Goal: Task Accomplishment & Management: Manage account settings

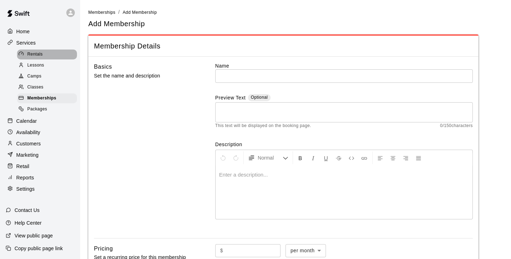
click at [37, 58] on span "Rentals" at bounding box center [35, 54] width 16 height 7
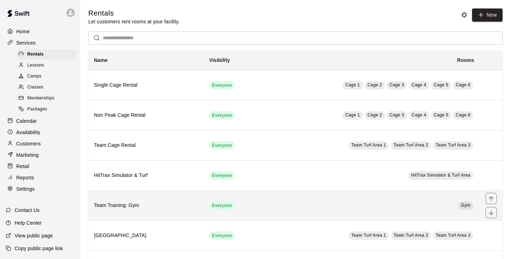
scroll to position [34, 0]
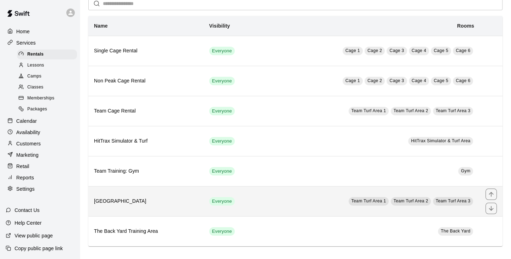
click at [118, 200] on h6 "[GEOGRAPHIC_DATA]" at bounding box center [146, 202] width 104 height 8
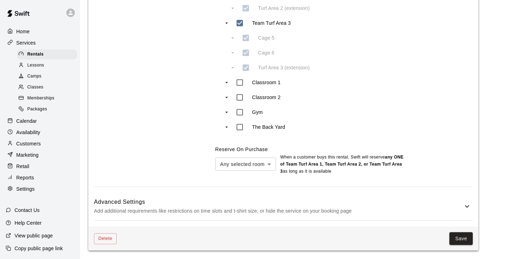
scroll to position [479, 0]
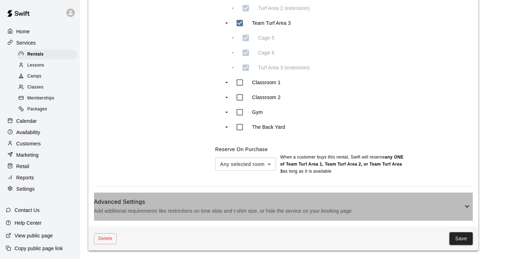
click at [469, 208] on icon at bounding box center [467, 206] width 9 height 9
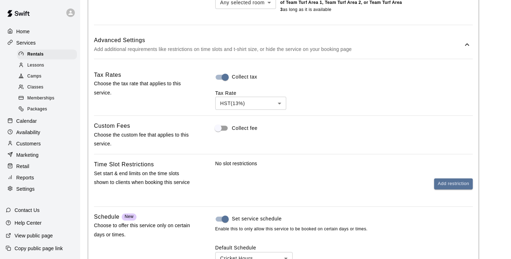
scroll to position [656, 0]
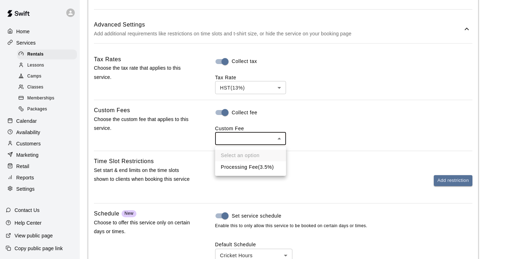
click at [240, 166] on li "Processing Fee ( 3.5% )" at bounding box center [250, 168] width 71 height 12
type input "**"
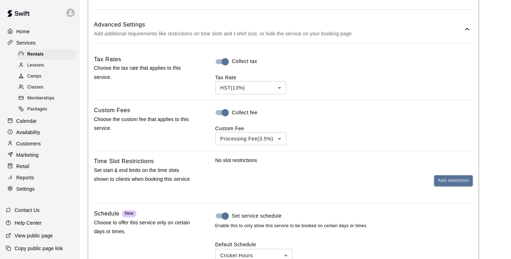
drag, startPoint x: 316, startPoint y: 180, endPoint x: 307, endPoint y: 181, distance: 9.0
click at [315, 180] on div "Add restriction" at bounding box center [343, 180] width 257 height 11
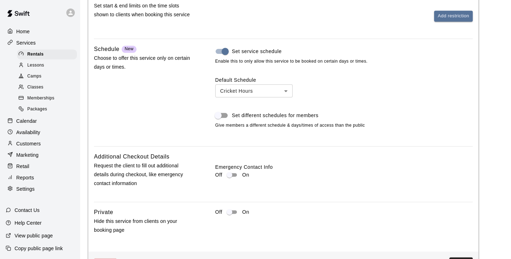
scroll to position [834, 0]
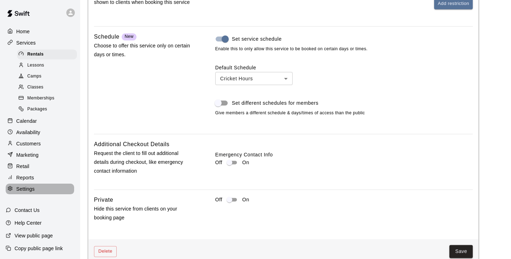
click at [39, 195] on div "Settings" at bounding box center [40, 189] width 68 height 11
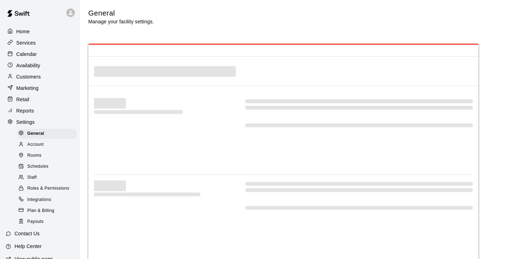
select select "**"
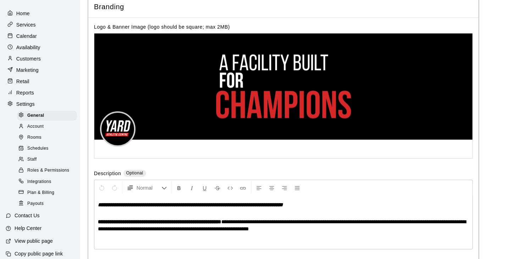
scroll to position [34, 0]
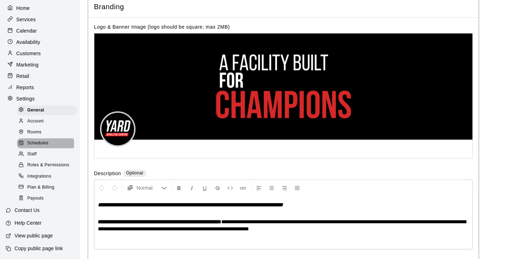
click at [45, 141] on span "Schedules" at bounding box center [37, 143] width 21 height 7
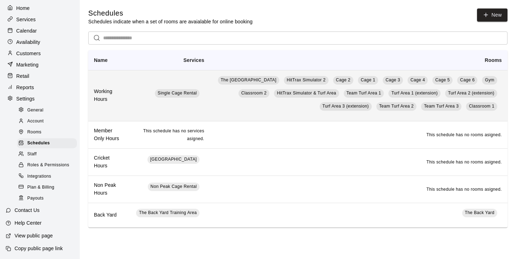
click at [103, 100] on h6 "Working Hours" at bounding box center [107, 96] width 27 height 16
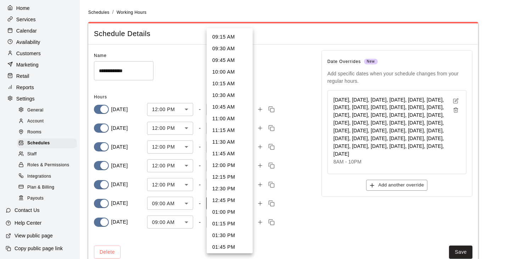
click at [247, 203] on body "**********" at bounding box center [258, 138] width 516 height 276
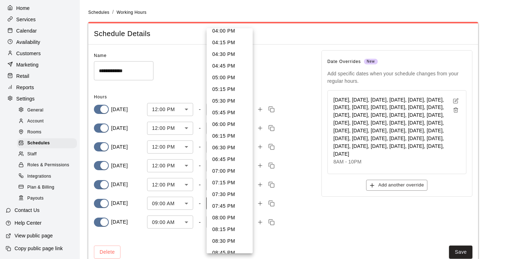
scroll to position [316, 0]
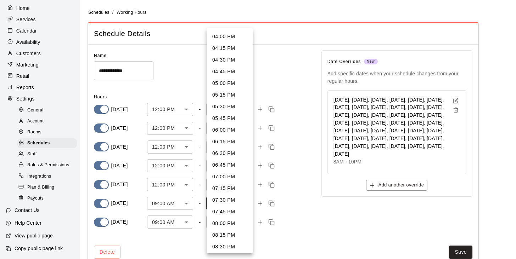
click at [218, 130] on li "06:00 PM" at bounding box center [230, 130] width 46 height 12
type input "****"
click at [245, 223] on body "**********" at bounding box center [258, 138] width 516 height 276
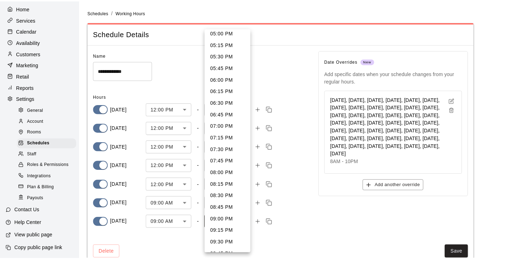
scroll to position [356, 0]
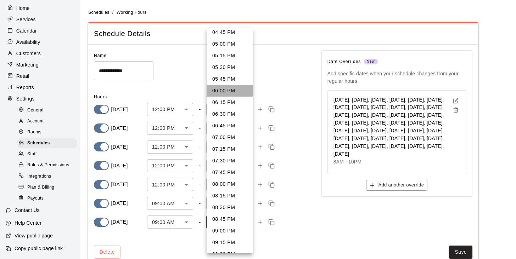
click at [237, 93] on li "06:00 PM" at bounding box center [230, 91] width 46 height 12
type input "****"
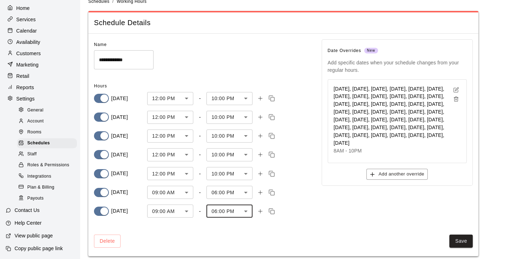
scroll to position [16, 0]
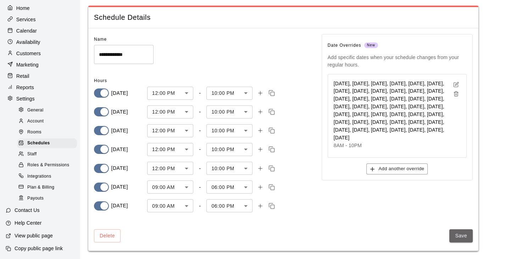
click at [457, 237] on button "Save" at bounding box center [460, 236] width 23 height 13
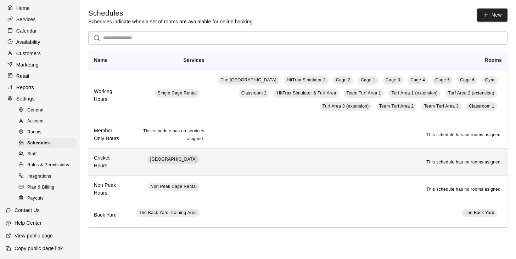
click at [111, 161] on h6 "Cricket Hours" at bounding box center [107, 163] width 27 height 16
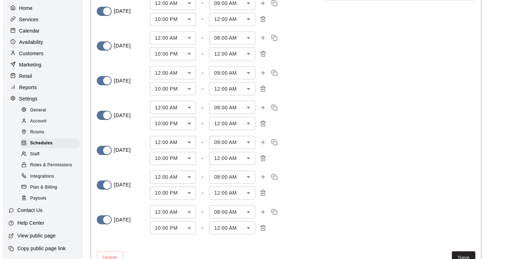
scroll to position [128, 0]
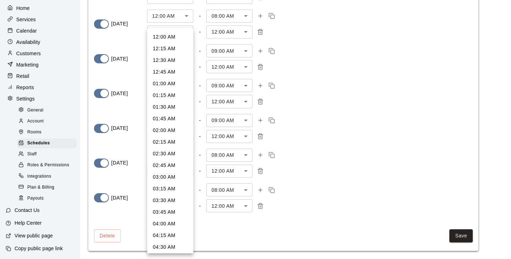
click at [189, 169] on body "**********" at bounding box center [255, 66] width 511 height 388
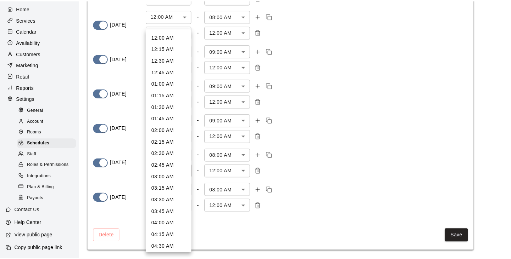
scroll to position [914, 0]
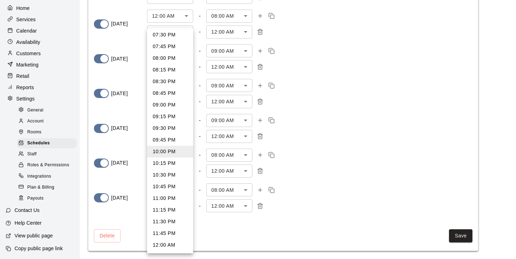
click at [168, 61] on li "08:00 PM" at bounding box center [170, 58] width 46 height 12
type input "****"
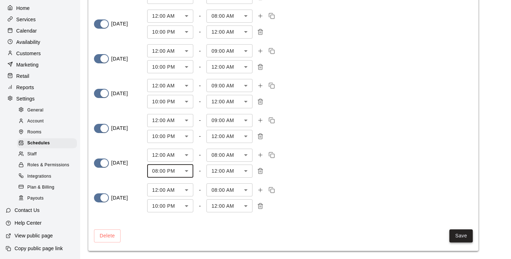
click at [462, 236] on button "Save" at bounding box center [460, 236] width 23 height 13
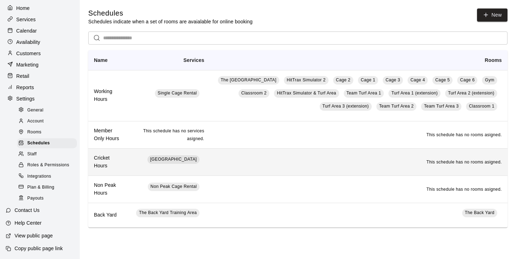
click at [117, 167] on h6 "Cricket Hours" at bounding box center [107, 163] width 27 height 16
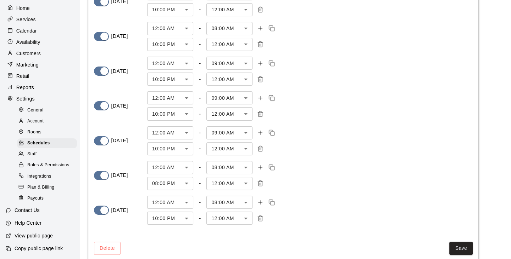
scroll to position [128, 0]
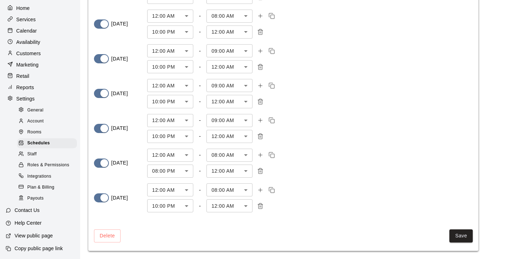
click at [460, 236] on button "Save" at bounding box center [460, 236] width 23 height 13
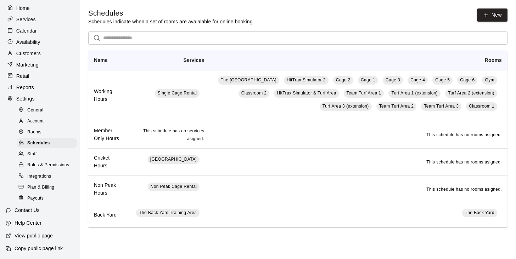
click at [43, 153] on div "Staff" at bounding box center [47, 155] width 60 height 10
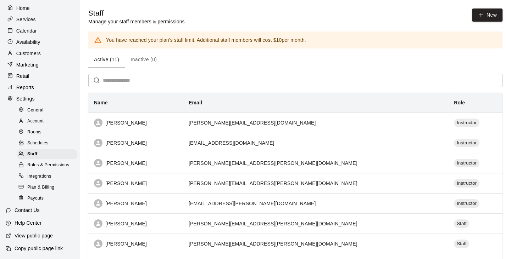
click at [44, 162] on span "Roles & Permissions" at bounding box center [48, 165] width 42 height 7
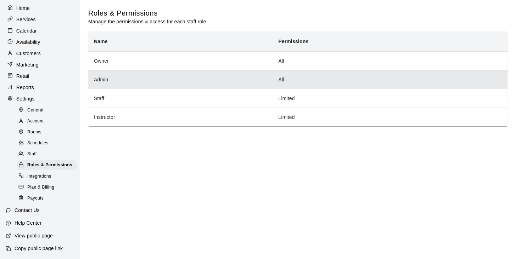
click at [120, 81] on th "Admin" at bounding box center [180, 79] width 184 height 19
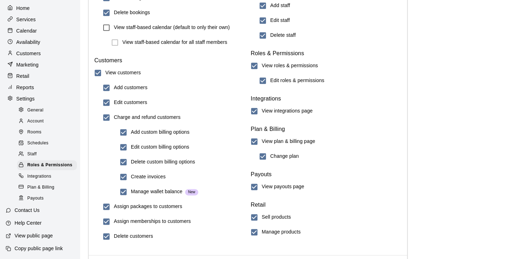
scroll to position [806, 0]
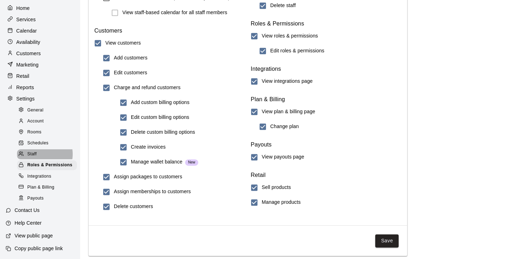
click at [38, 151] on div "Staff" at bounding box center [47, 155] width 60 height 10
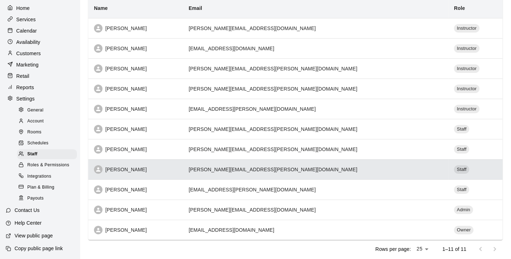
scroll to position [114, 0]
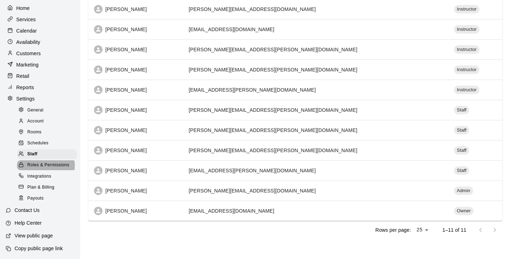
click at [45, 163] on span "Roles & Permissions" at bounding box center [48, 165] width 42 height 7
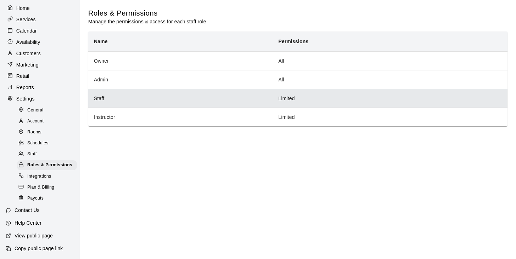
click at [123, 99] on th "Staff" at bounding box center [180, 98] width 184 height 19
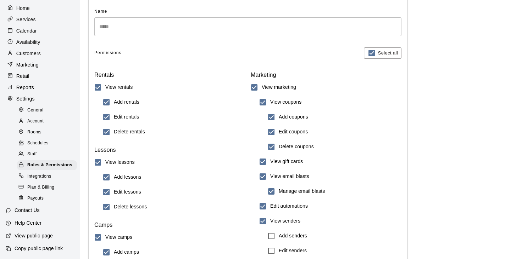
scroll to position [71, 0]
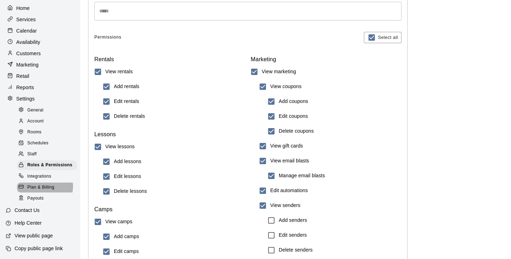
click at [44, 185] on span "Plan & Billing" at bounding box center [40, 187] width 27 height 7
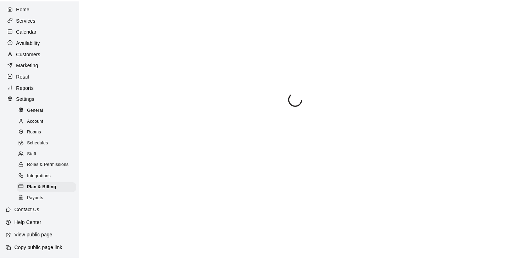
scroll to position [21, 0]
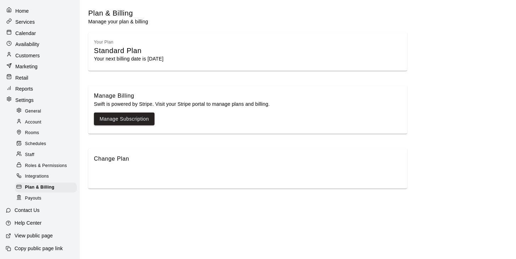
click at [121, 175] on div "Change Plan" at bounding box center [247, 169] width 319 height 40
click at [42, 121] on div "Account" at bounding box center [46, 122] width 62 height 10
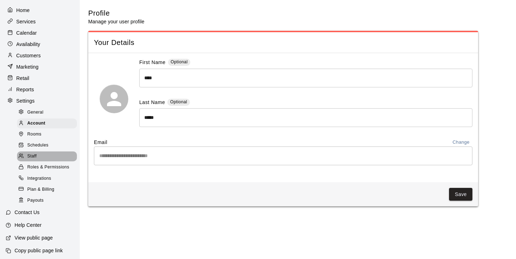
click at [47, 162] on div "Staff" at bounding box center [47, 157] width 60 height 10
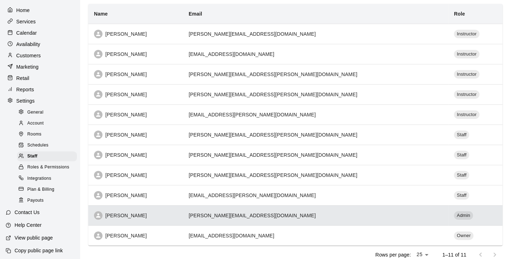
scroll to position [106, 0]
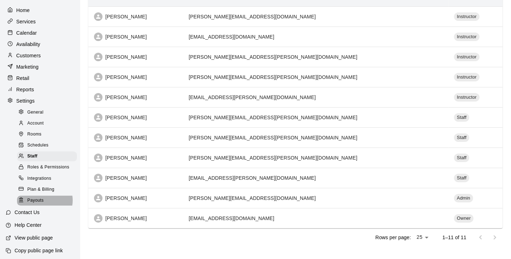
click at [42, 205] on span "Payouts" at bounding box center [35, 200] width 16 height 7
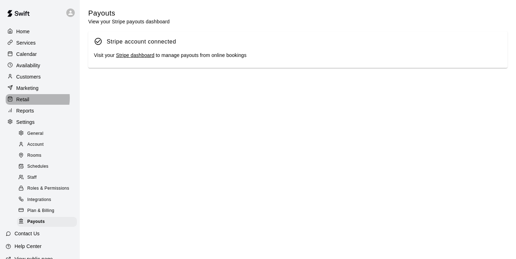
click at [26, 102] on p "Retail" at bounding box center [22, 99] width 13 height 7
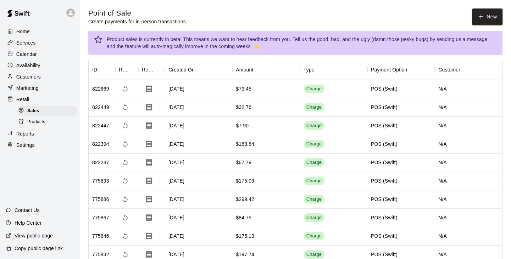
click at [25, 92] on p "Marketing" at bounding box center [27, 88] width 22 height 7
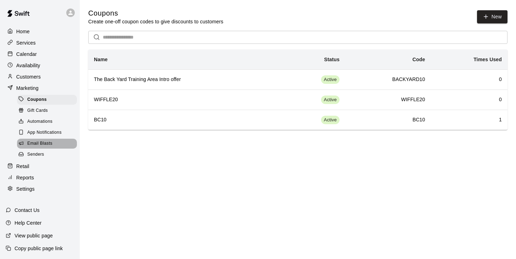
click at [50, 147] on span "Email Blasts" at bounding box center [39, 143] width 25 height 7
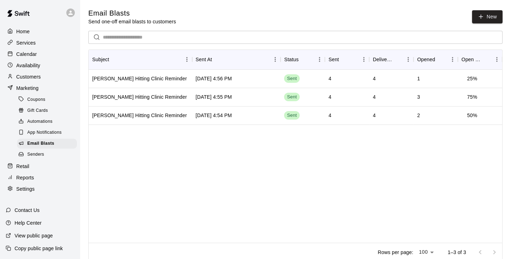
click at [38, 136] on span "App Notifications" at bounding box center [44, 132] width 34 height 7
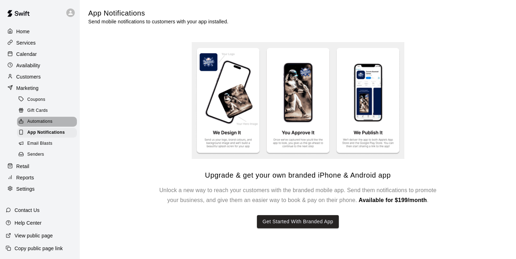
click at [60, 127] on div "Automations" at bounding box center [47, 122] width 60 height 10
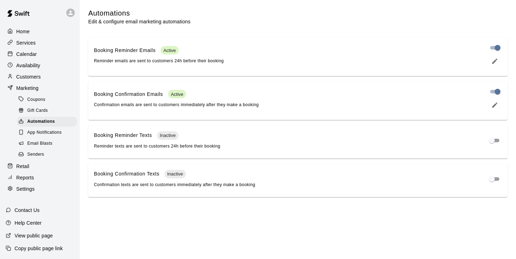
click at [51, 114] on div "Gift Cards" at bounding box center [47, 111] width 60 height 10
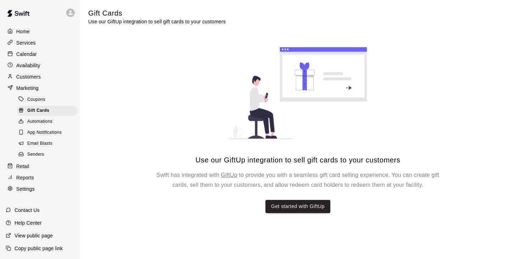
click at [45, 103] on div "Coupons" at bounding box center [47, 100] width 60 height 10
